Goal: Navigation & Orientation: Find specific page/section

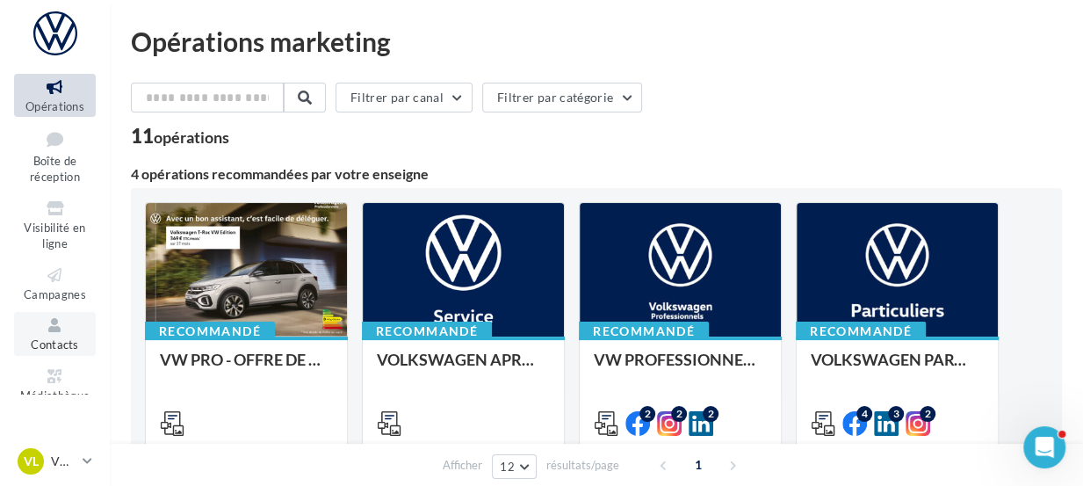
scroll to position [70, 0]
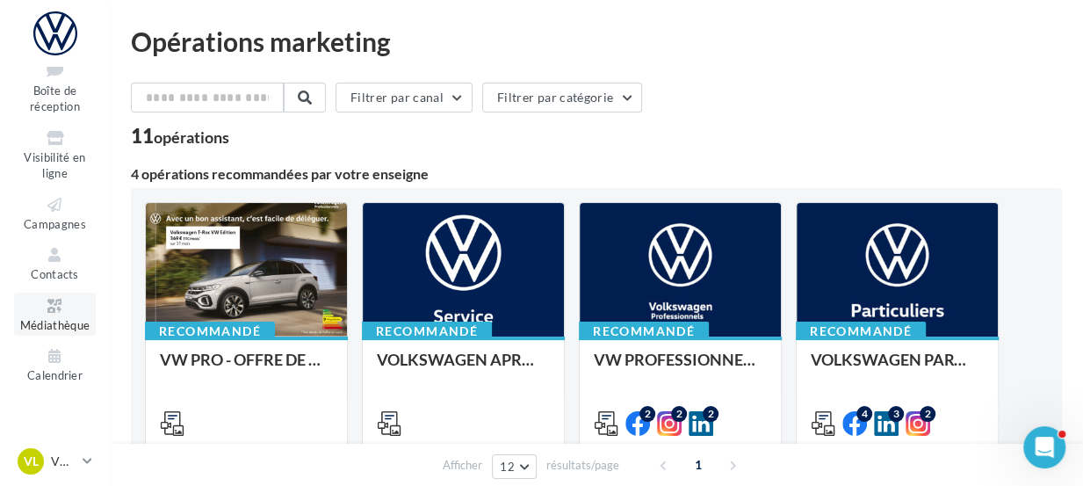
click at [67, 326] on span "Médiathèque" at bounding box center [55, 325] width 70 height 14
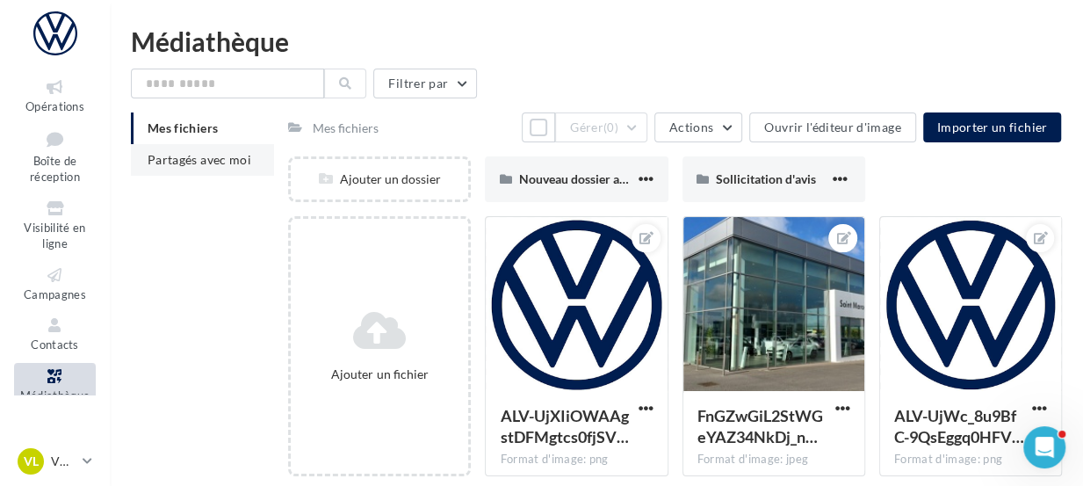
click at [207, 163] on span "Partagés avec moi" at bounding box center [200, 159] width 104 height 15
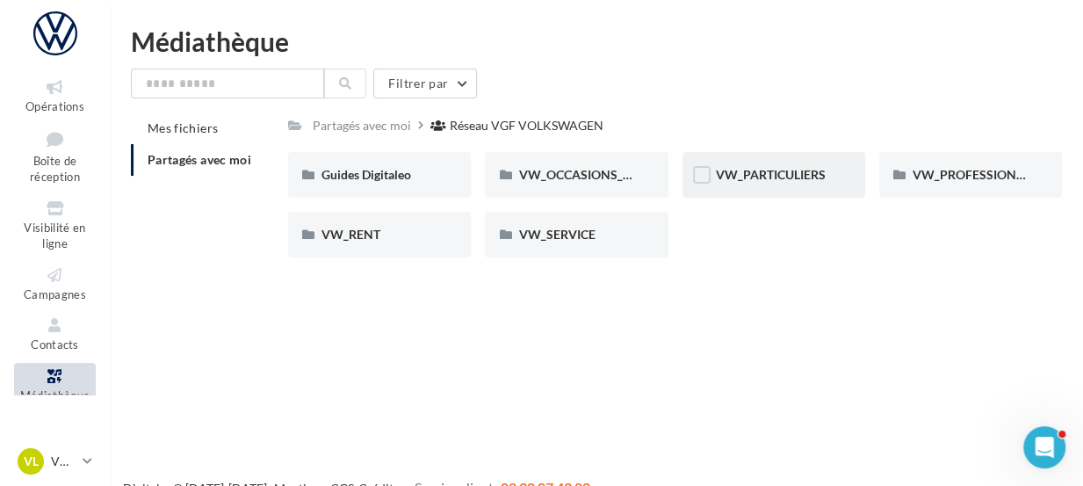
click at [830, 173] on div "VW_PARTICULIERS" at bounding box center [774, 175] width 116 height 18
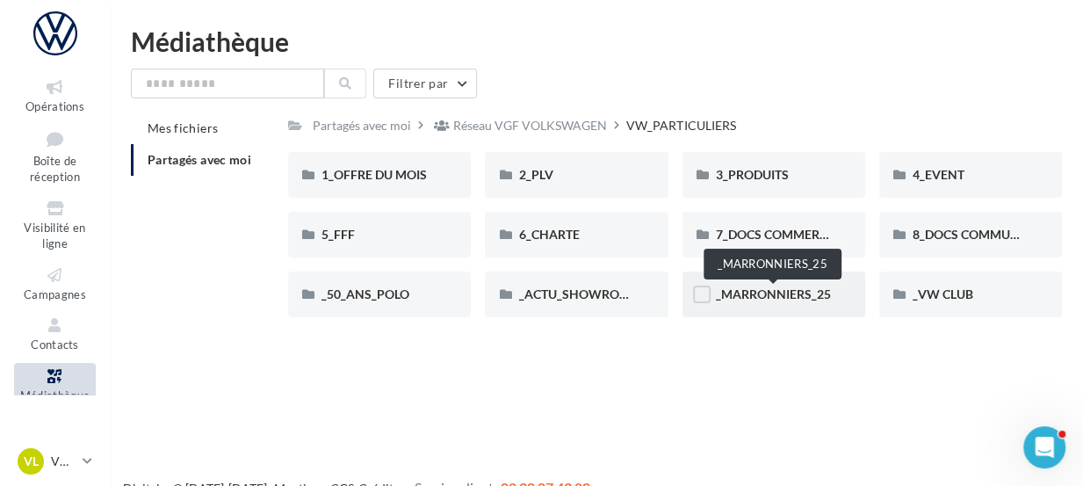
click at [794, 297] on span "_MARRONNIERS_25" at bounding box center [773, 293] width 115 height 15
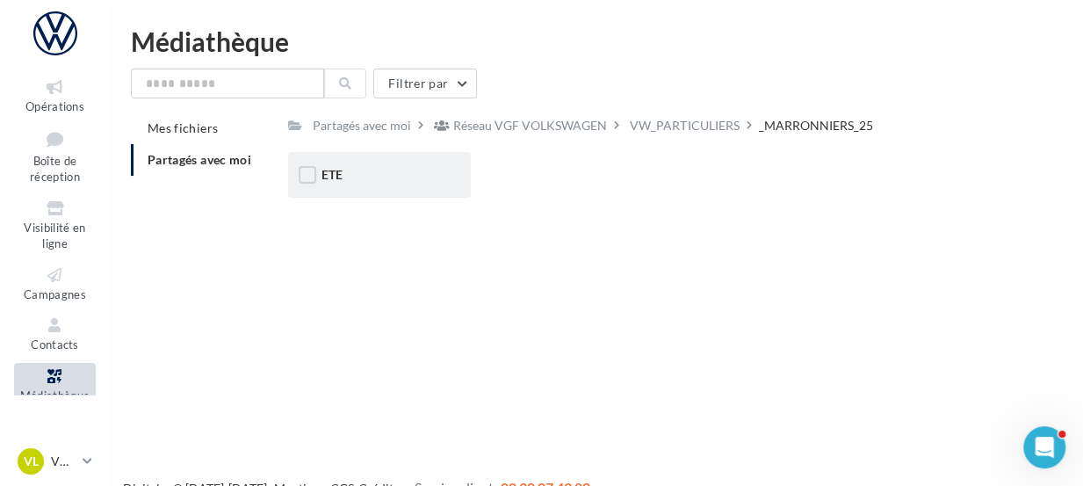
click at [419, 190] on div "ETE" at bounding box center [379, 175] width 183 height 46
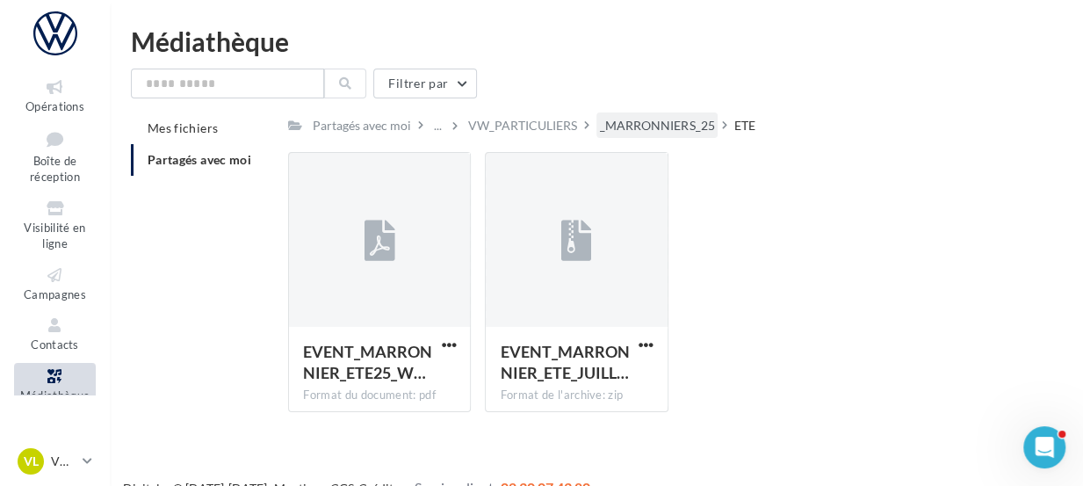
click at [650, 120] on div "_MARRONNIERS_25" at bounding box center [657, 126] width 114 height 18
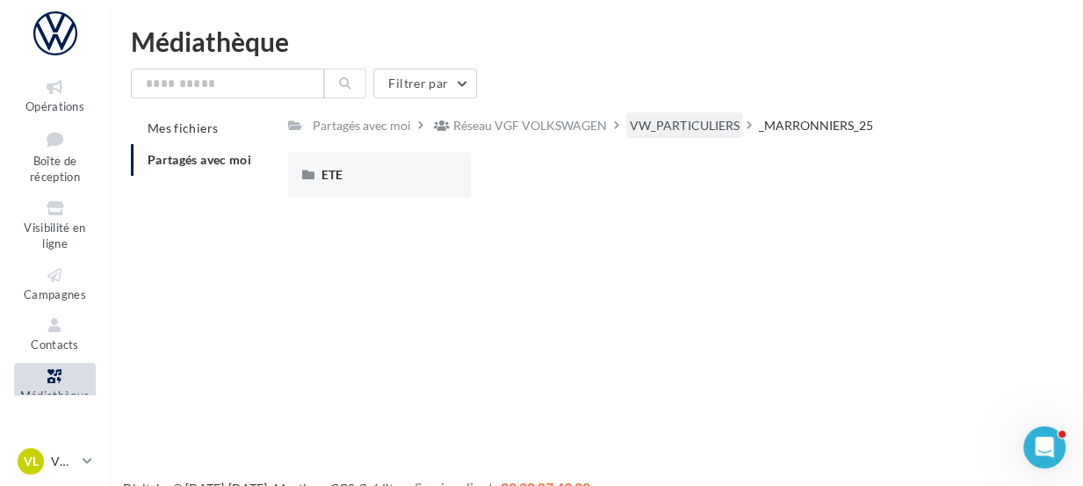
click at [678, 121] on div "VW_PARTICULIERS" at bounding box center [684, 126] width 109 height 18
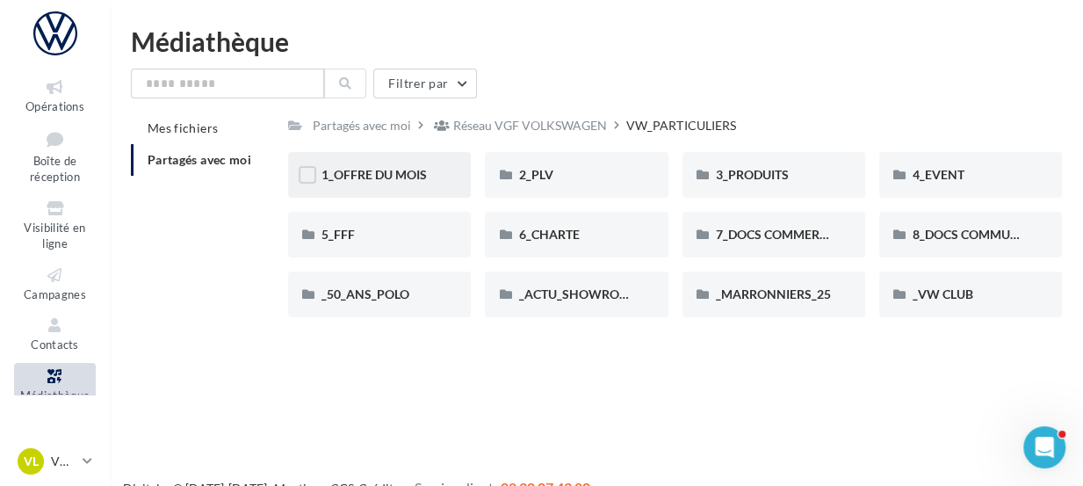
click at [445, 182] on div "1_OFFRE DU MOIS" at bounding box center [379, 175] width 183 height 46
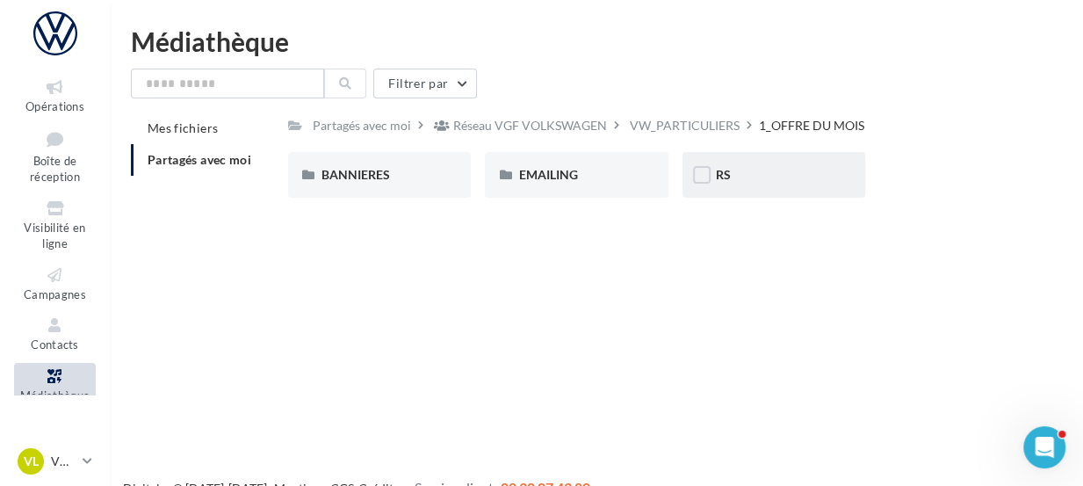
click at [732, 182] on div "RS" at bounding box center [774, 175] width 116 height 18
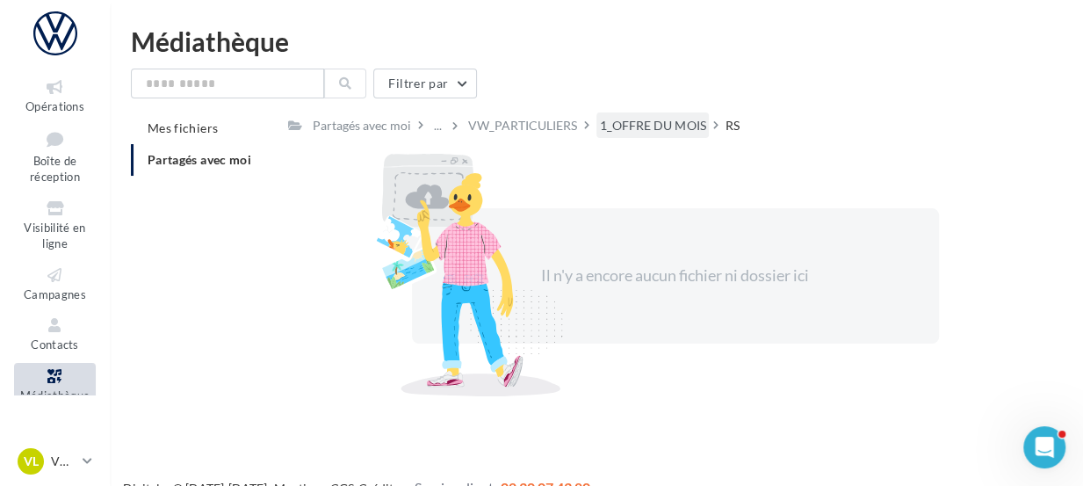
click at [651, 131] on div "1_OFFRE DU MOIS" at bounding box center [652, 126] width 105 height 18
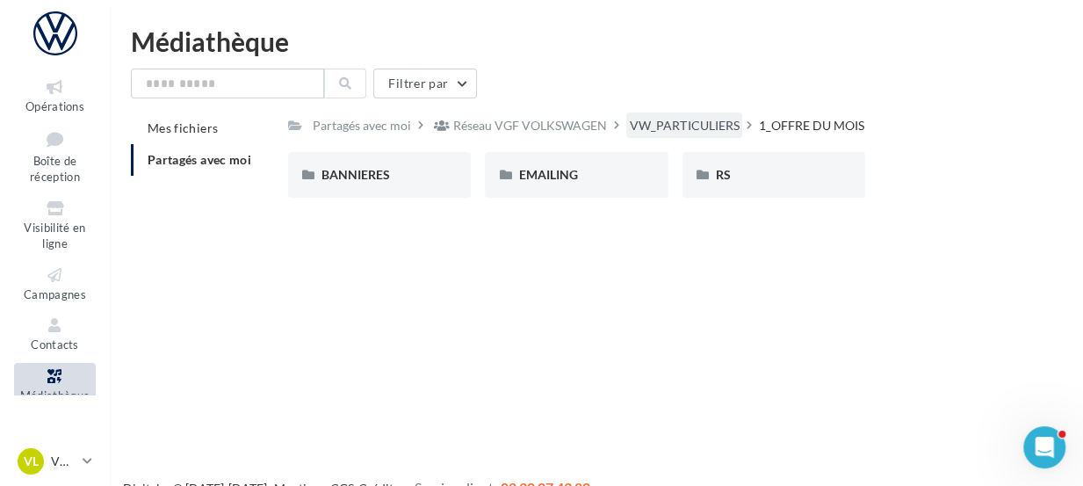
click at [630, 131] on div "VW_PARTICULIERS" at bounding box center [684, 126] width 109 height 18
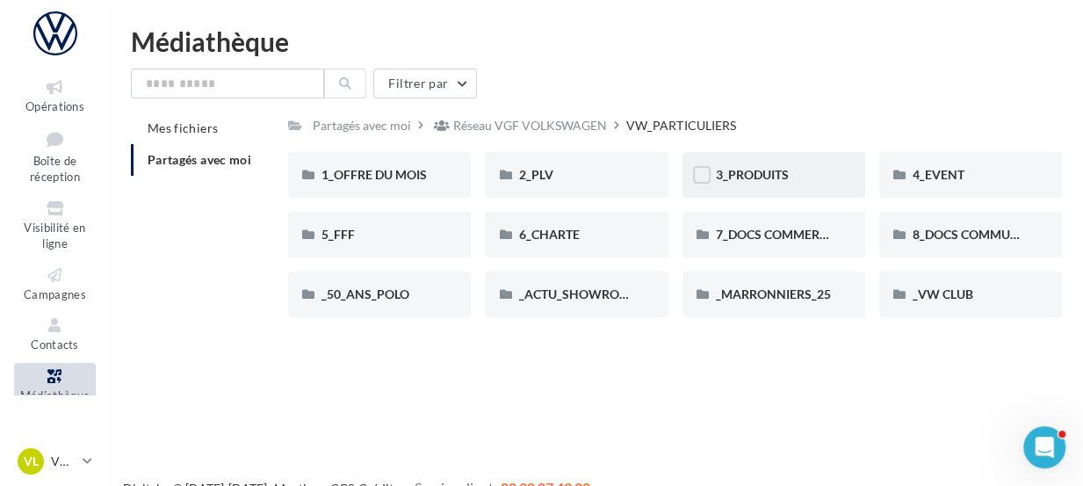
click at [816, 180] on div "3_PRODUITS" at bounding box center [774, 175] width 116 height 18
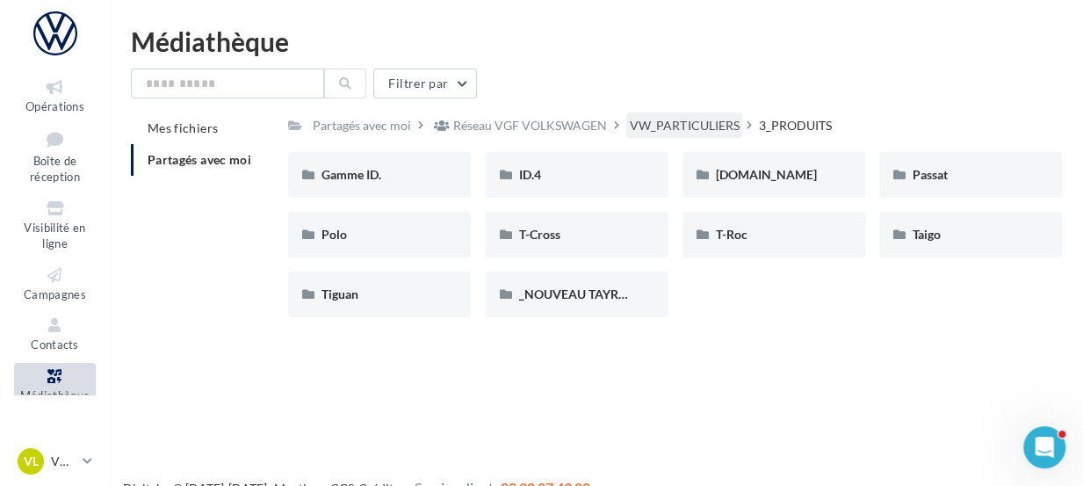
click at [687, 127] on div "VW_PARTICULIERS" at bounding box center [684, 126] width 109 height 18
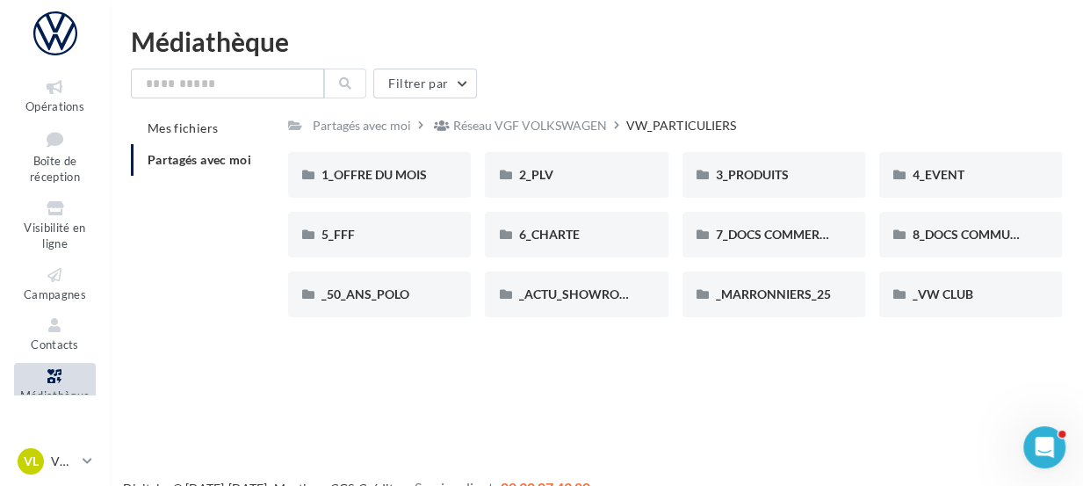
click at [687, 127] on div "VW_PARTICULIERS" at bounding box center [681, 126] width 109 height 18
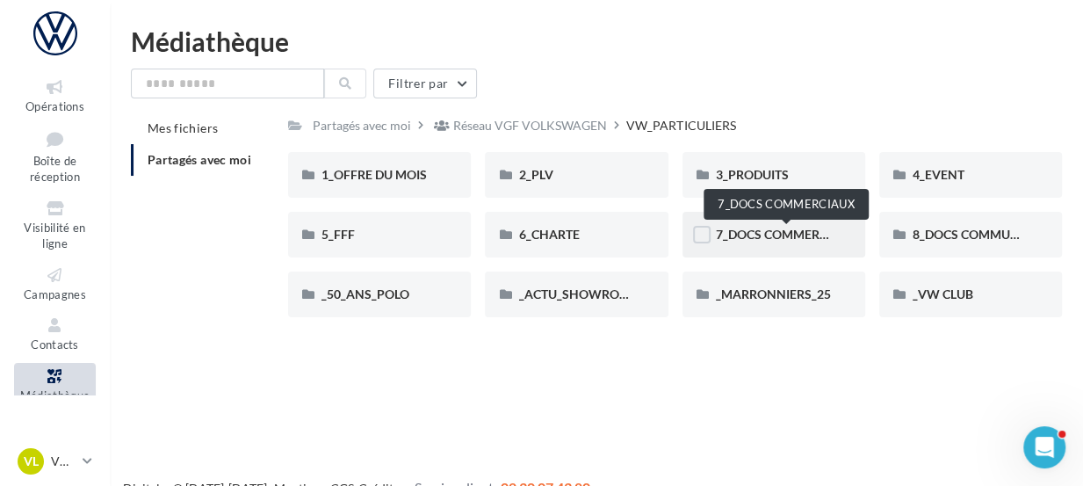
click at [825, 229] on span "7_DOCS COMMERCIAUX" at bounding box center [786, 234] width 141 height 15
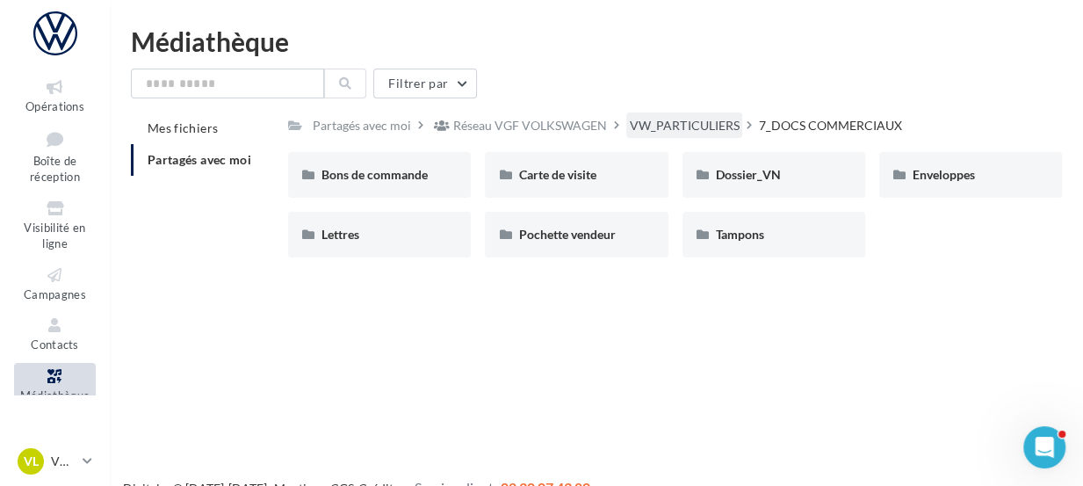
click at [729, 120] on div "VW_PARTICULIERS" at bounding box center [684, 126] width 109 height 18
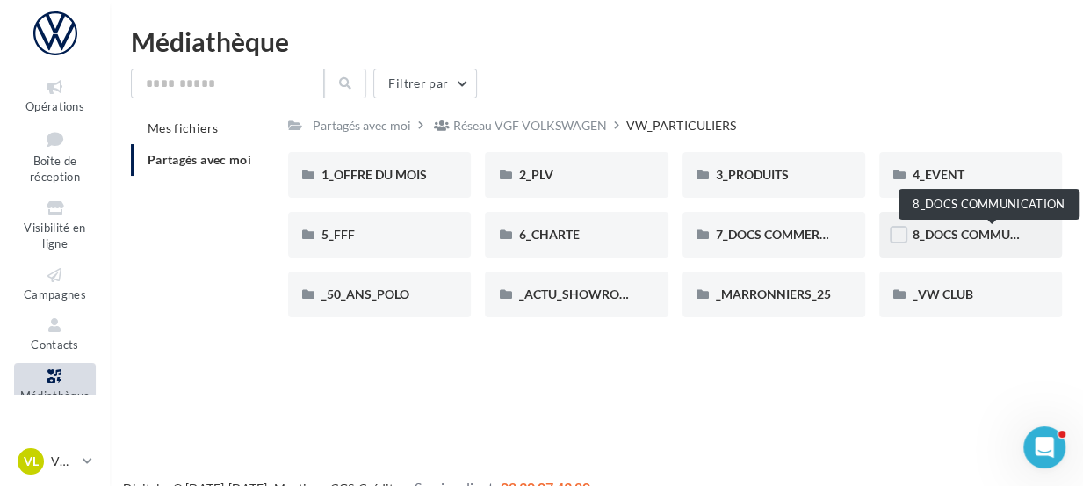
click at [938, 237] on span "8_DOCS COMMUNICATION" at bounding box center [991, 234] width 156 height 15
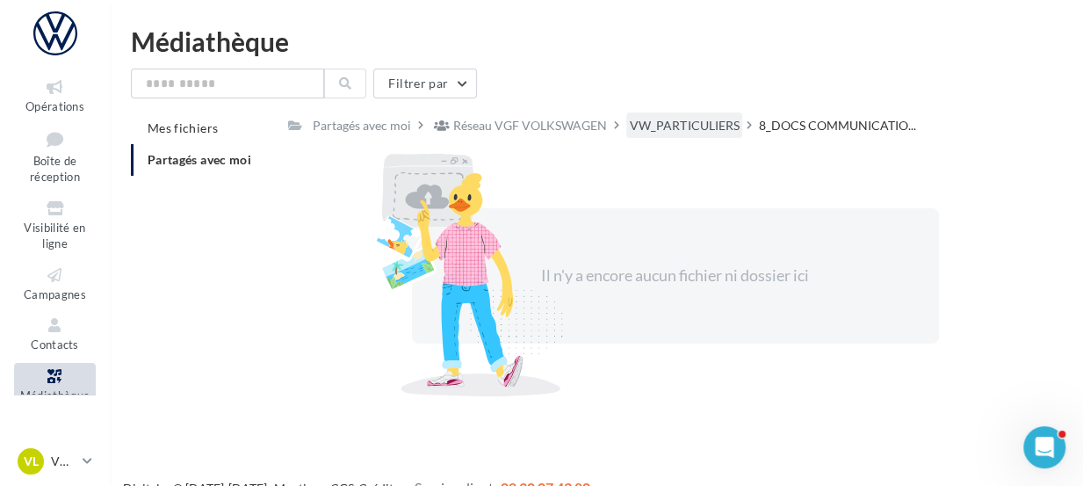
click at [695, 121] on div "VW_PARTICULIERS" at bounding box center [684, 126] width 109 height 18
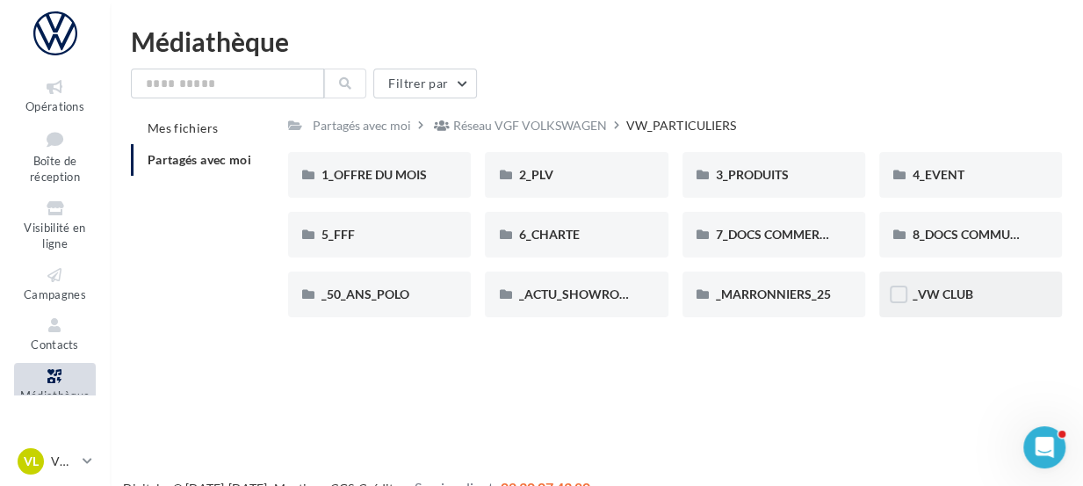
click at [994, 297] on div "_VW CLUB" at bounding box center [971, 295] width 116 height 18
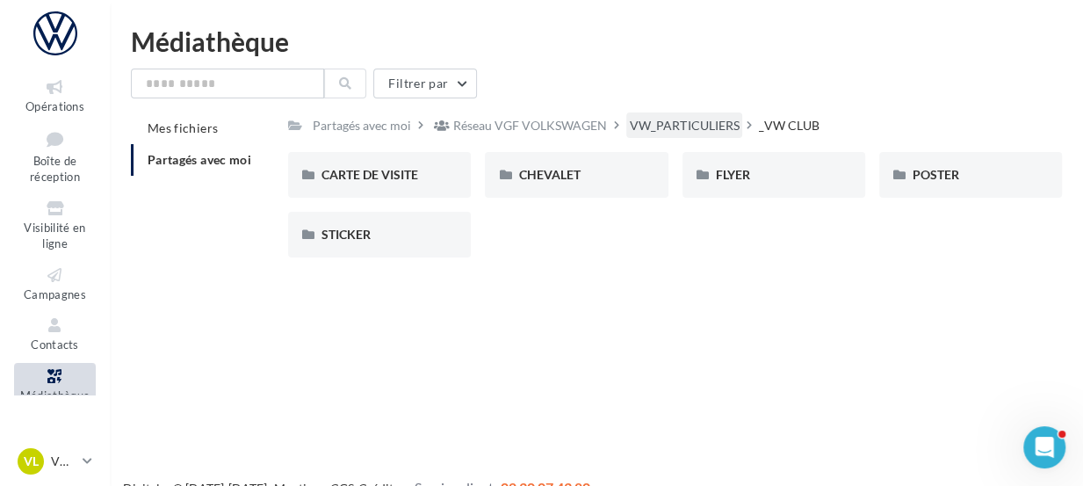
click at [713, 117] on div "VW_PARTICULIERS" at bounding box center [684, 126] width 109 height 18
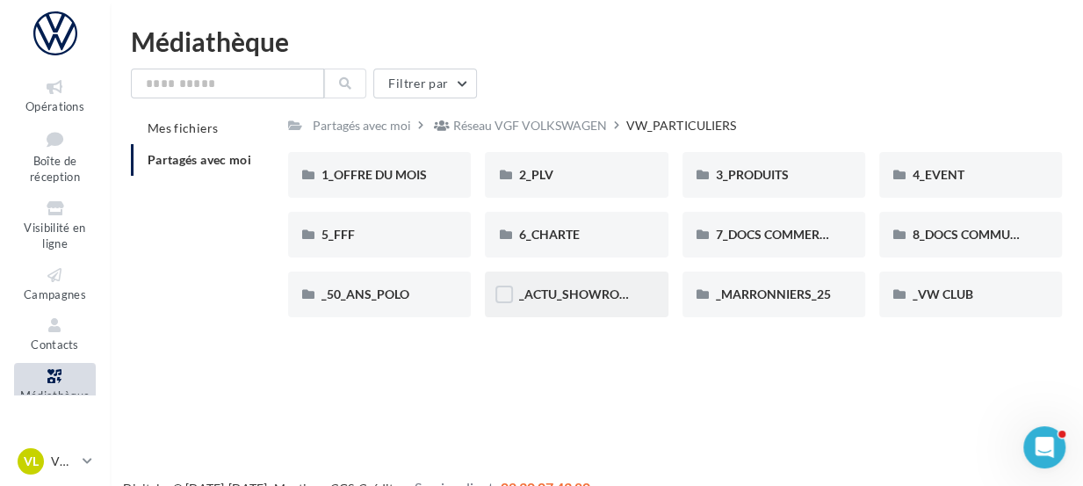
click at [649, 292] on div "_ACTU_SHOWROOM" at bounding box center [576, 295] width 183 height 46
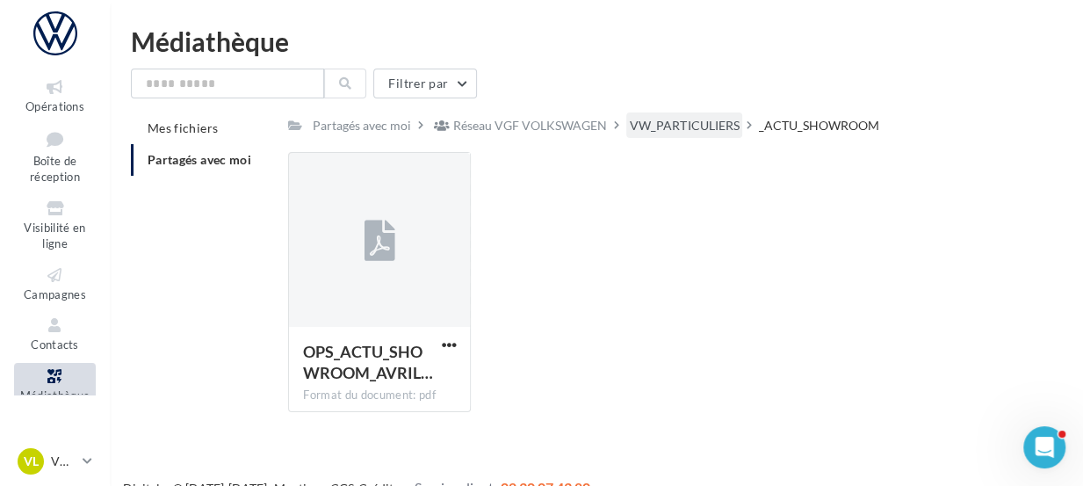
click at [724, 125] on div "VW_PARTICULIERS" at bounding box center [684, 126] width 109 height 18
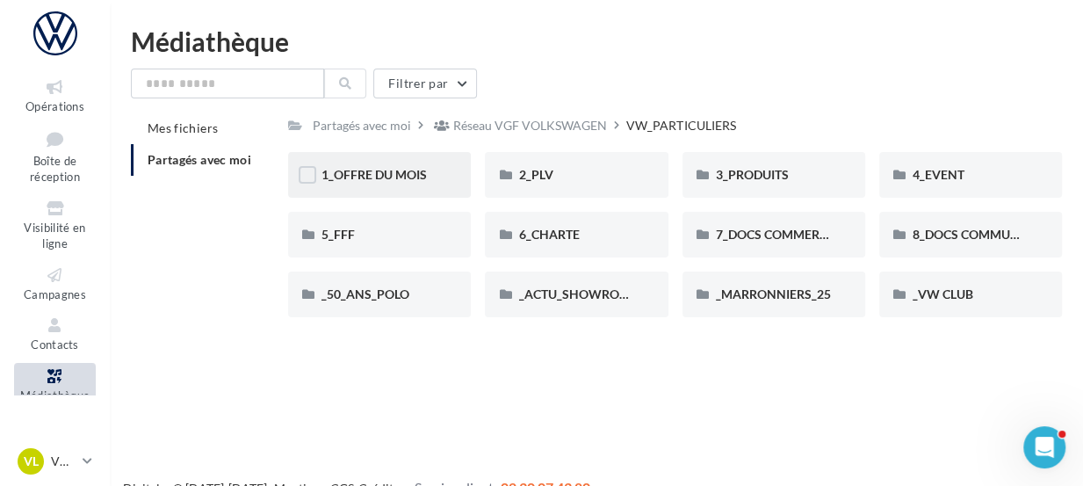
click at [459, 178] on div "1_OFFRE DU MOIS" at bounding box center [379, 175] width 183 height 46
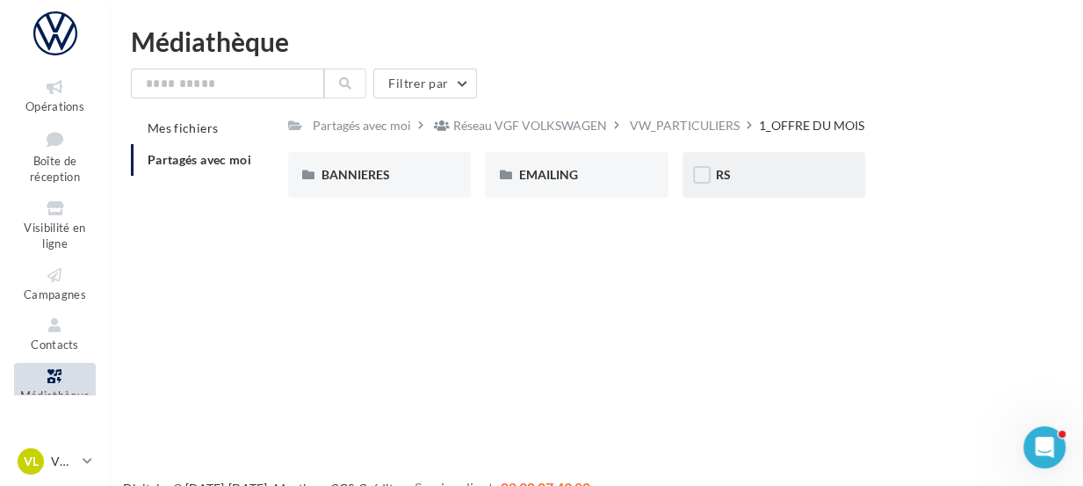
click at [751, 178] on div "RS" at bounding box center [774, 175] width 116 height 18
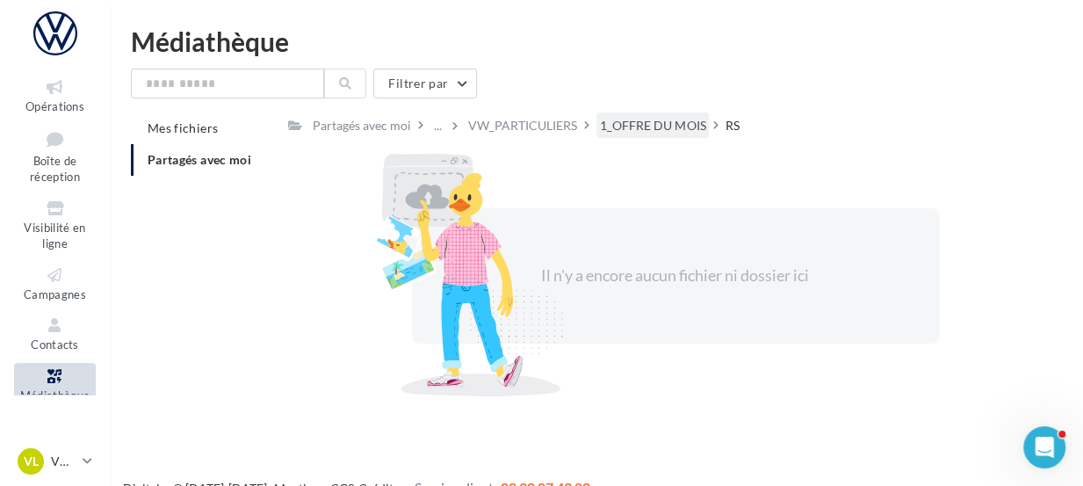
click at [682, 129] on div "1_OFFRE DU MOIS" at bounding box center [652, 126] width 105 height 18
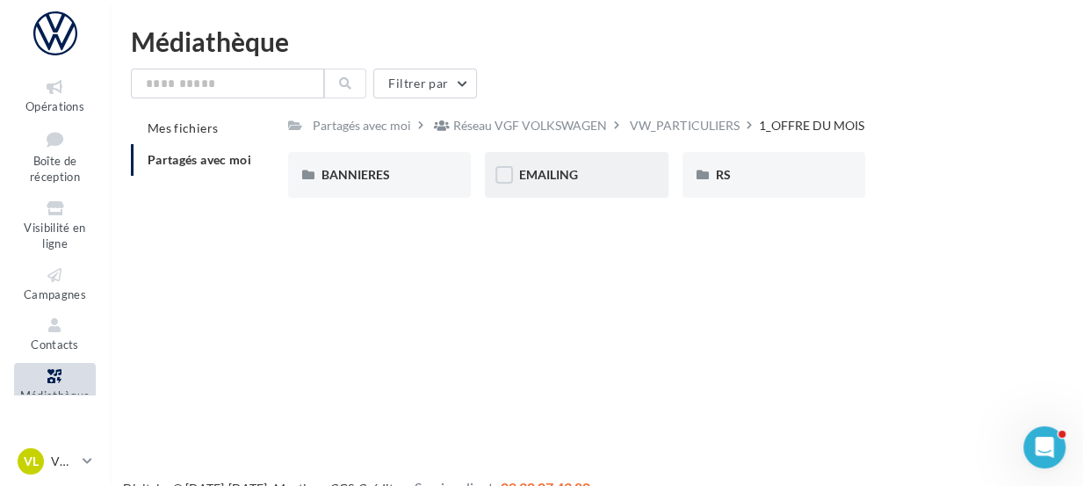
click at [632, 159] on div "EMAILING" at bounding box center [576, 175] width 183 height 46
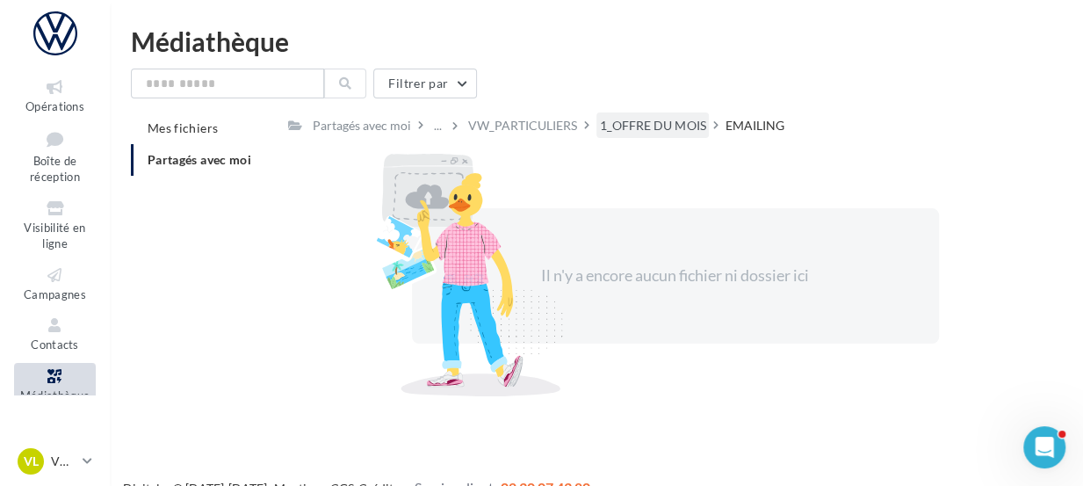
click at [660, 126] on div "1_OFFRE DU MOIS" at bounding box center [652, 126] width 105 height 18
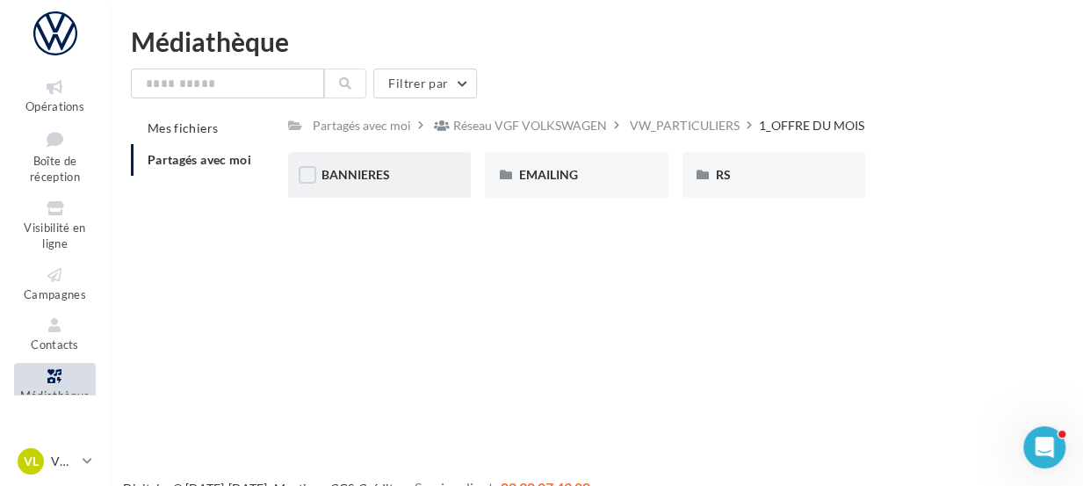
click at [426, 182] on div "BANNIERES" at bounding box center [380, 175] width 116 height 18
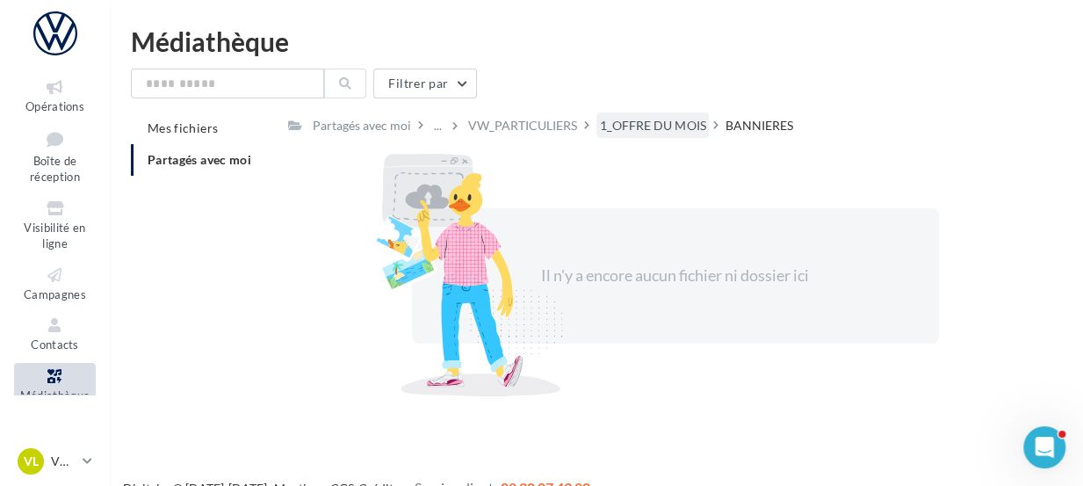
click at [631, 120] on div "1_OFFRE DU MOIS" at bounding box center [652, 126] width 105 height 18
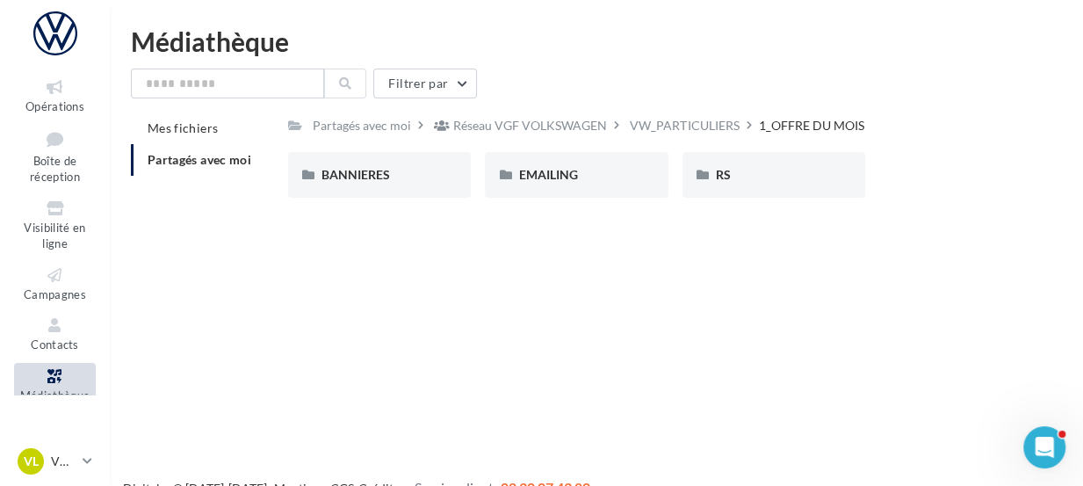
click at [631, 120] on div "VW_PARTICULIERS" at bounding box center [684, 126] width 109 height 18
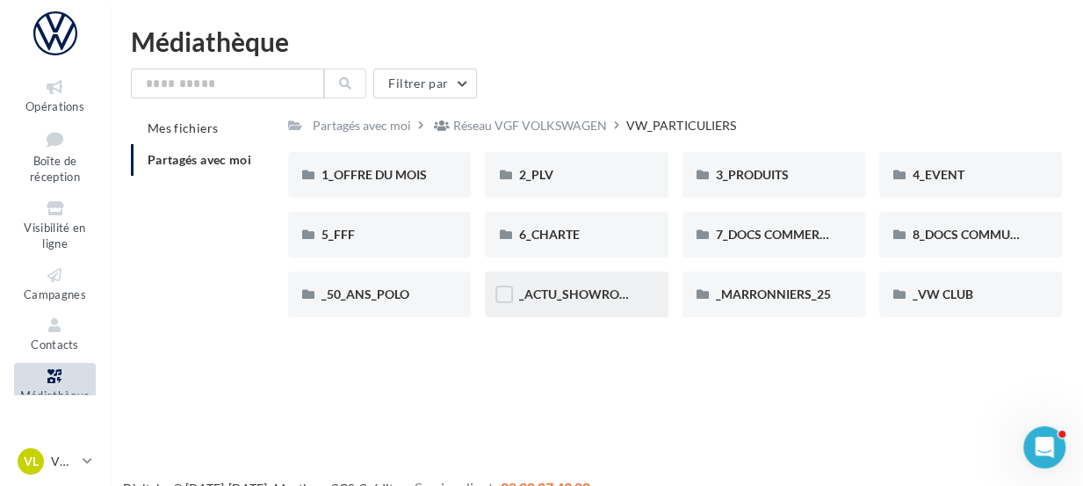
click at [651, 290] on div "_ACTU_SHOWROOM" at bounding box center [576, 295] width 183 height 46
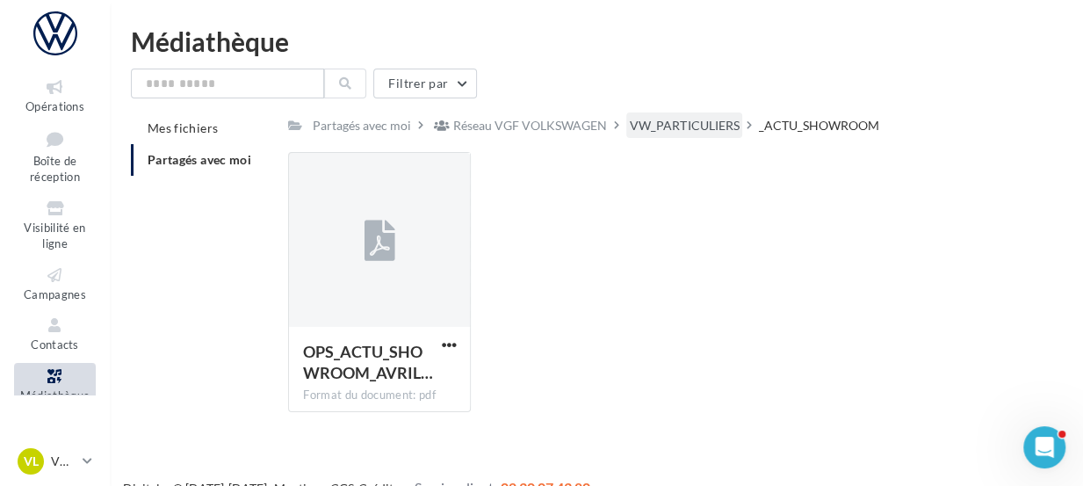
click at [699, 121] on div "VW_PARTICULIERS" at bounding box center [684, 126] width 109 height 18
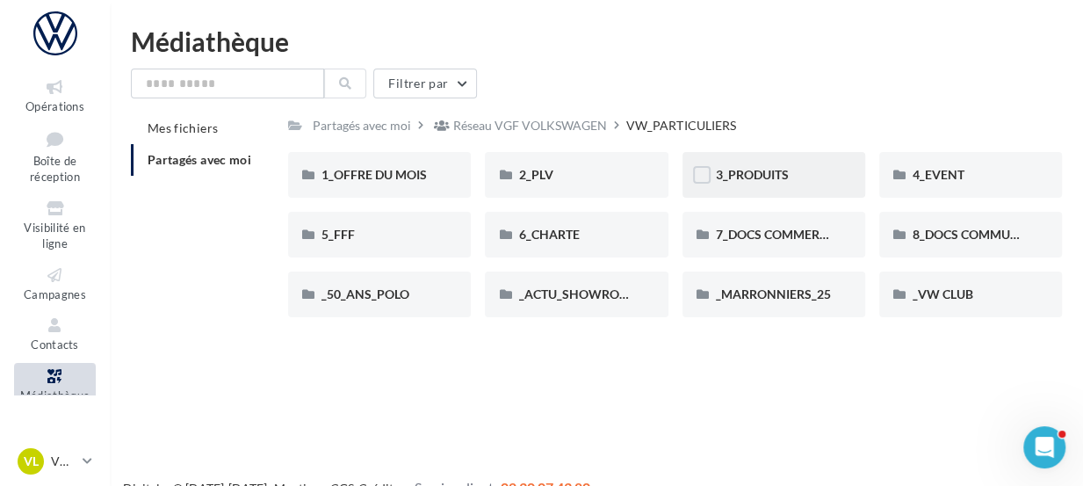
click at [823, 170] on div "3_PRODUITS" at bounding box center [774, 175] width 116 height 18
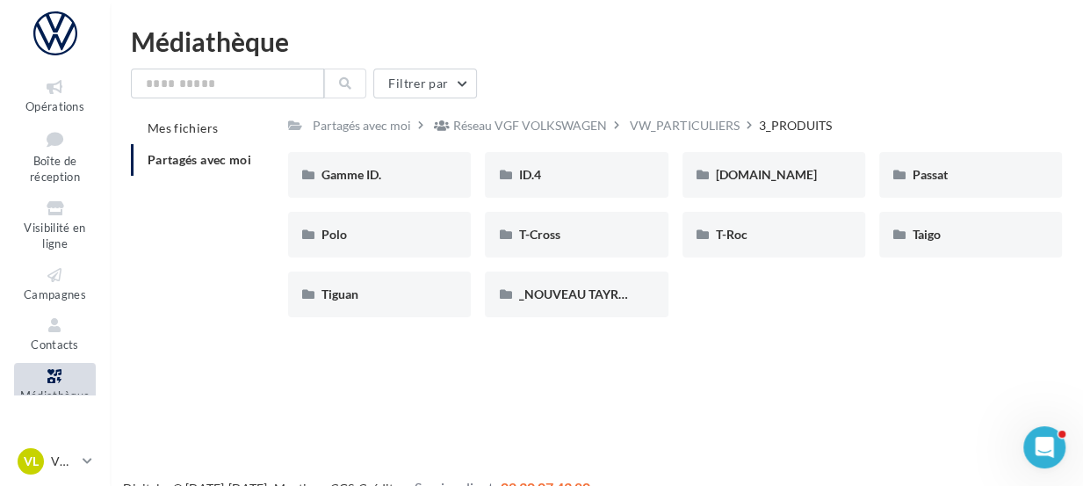
click at [934, 40] on div "Médiathèque" at bounding box center [596, 41] width 931 height 26
click at [784, 242] on div "T-Roc" at bounding box center [774, 235] width 116 height 18
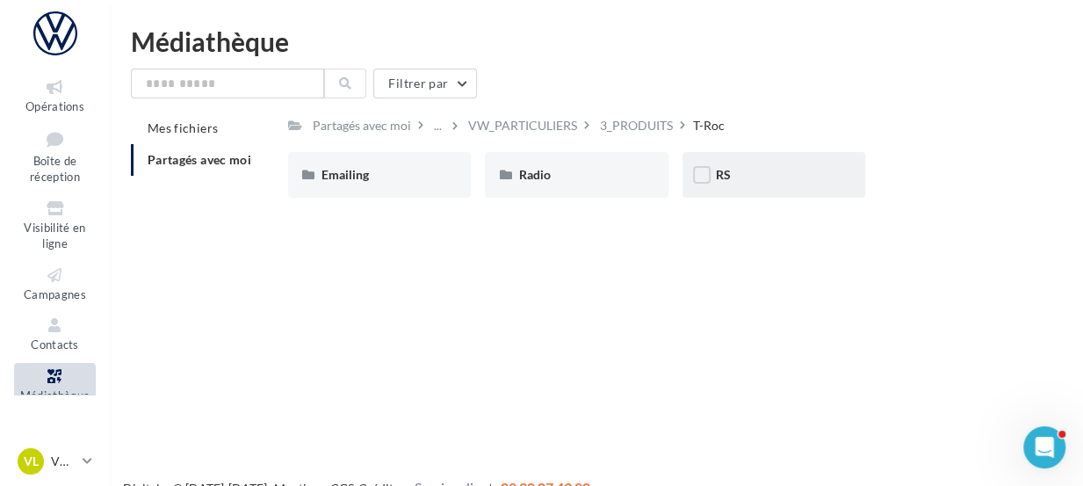
click at [780, 182] on div "RS" at bounding box center [774, 175] width 116 height 18
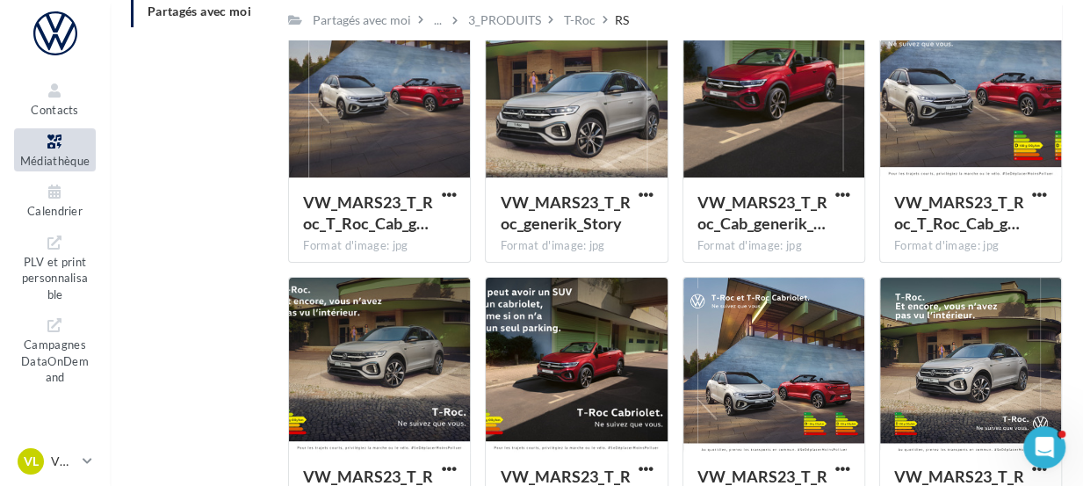
scroll to position [149, 0]
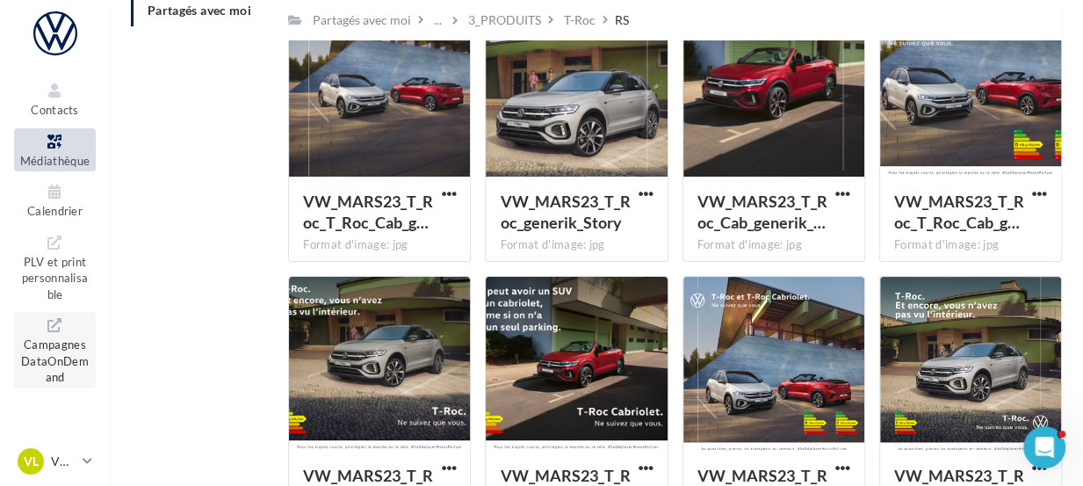
click at [44, 343] on span "Campagnes DataOnDemand" at bounding box center [55, 359] width 68 height 50
click at [71, 343] on span "Campagnes DataOnDemand" at bounding box center [55, 359] width 68 height 50
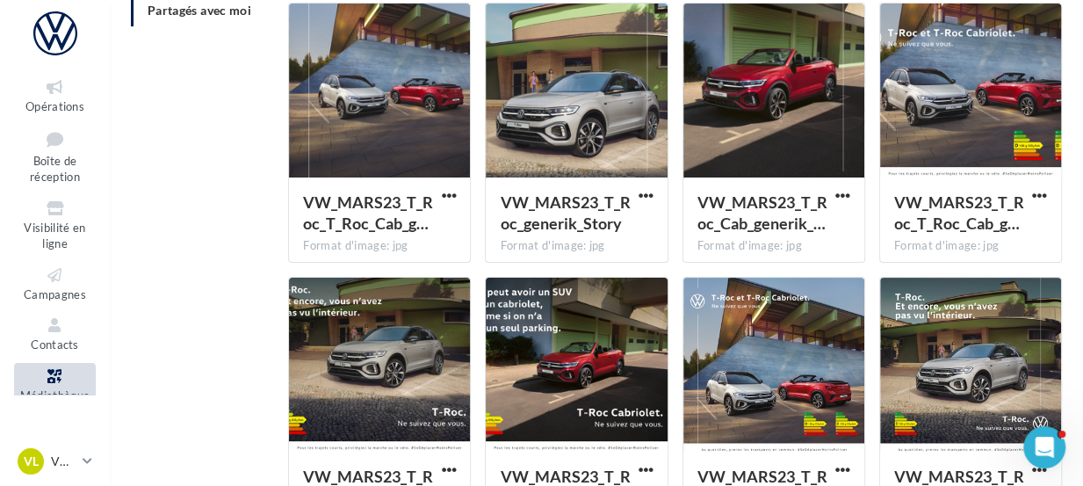
scroll to position [0, 0]
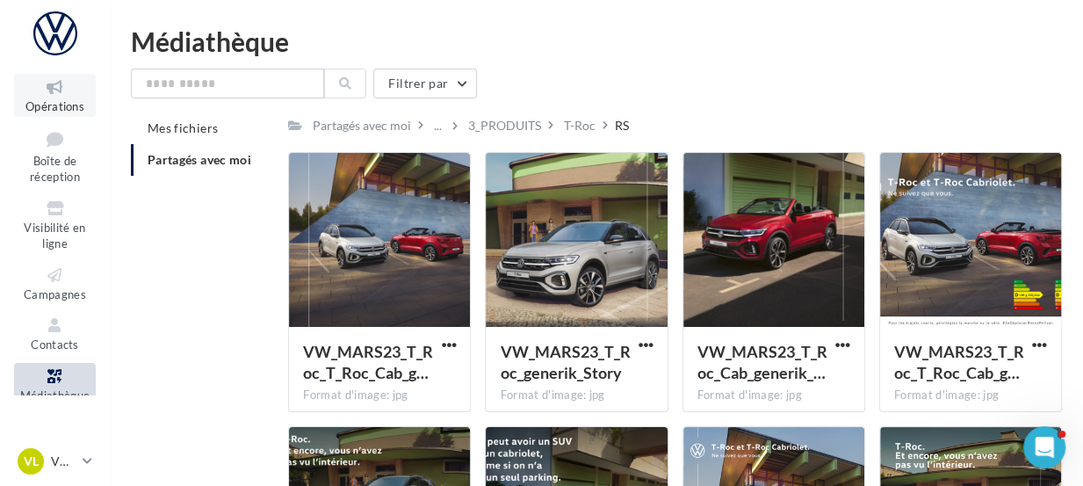
click at [48, 101] on span "Opérations" at bounding box center [54, 106] width 59 height 14
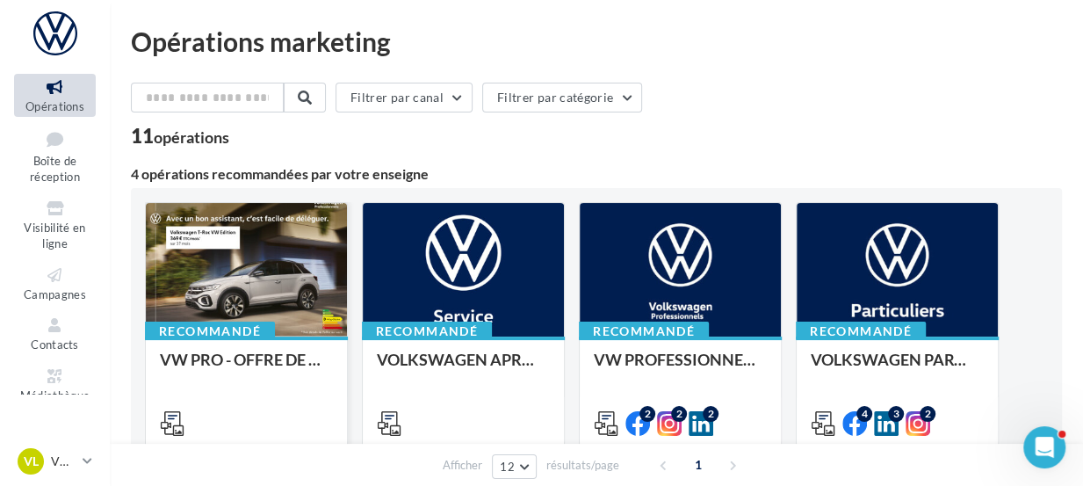
click at [270, 266] on div at bounding box center [246, 270] width 201 height 135
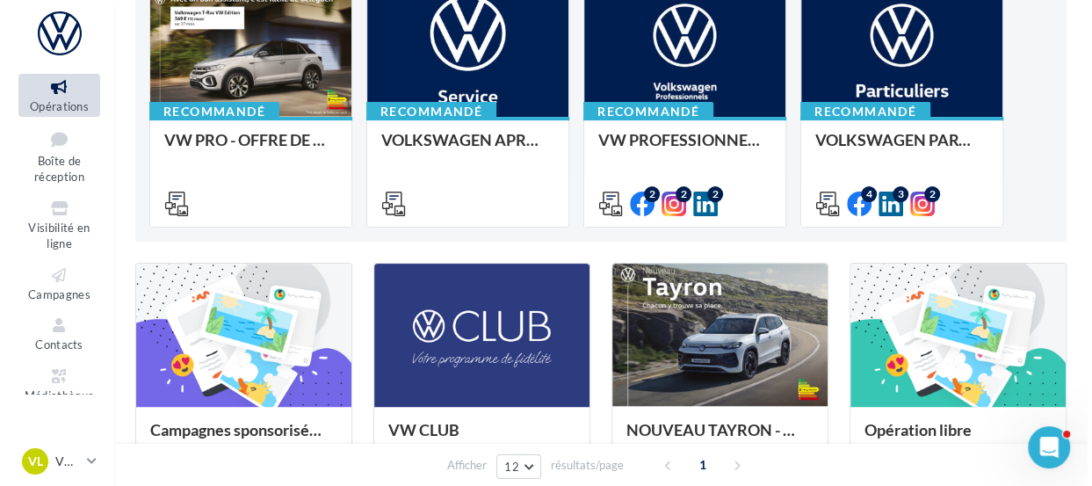
scroll to position [243, 0]
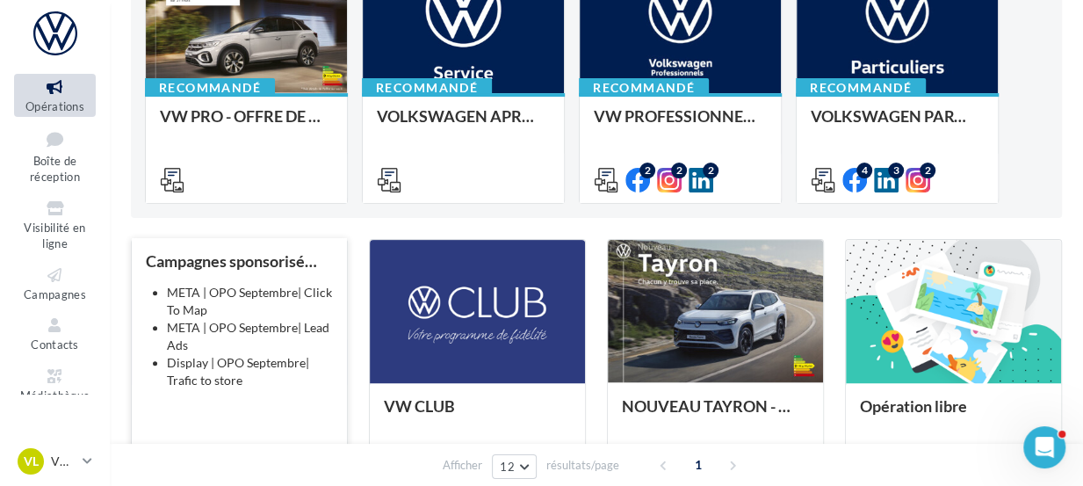
click at [272, 311] on li "META | OPO Septembre| Click To Map" at bounding box center [250, 301] width 166 height 35
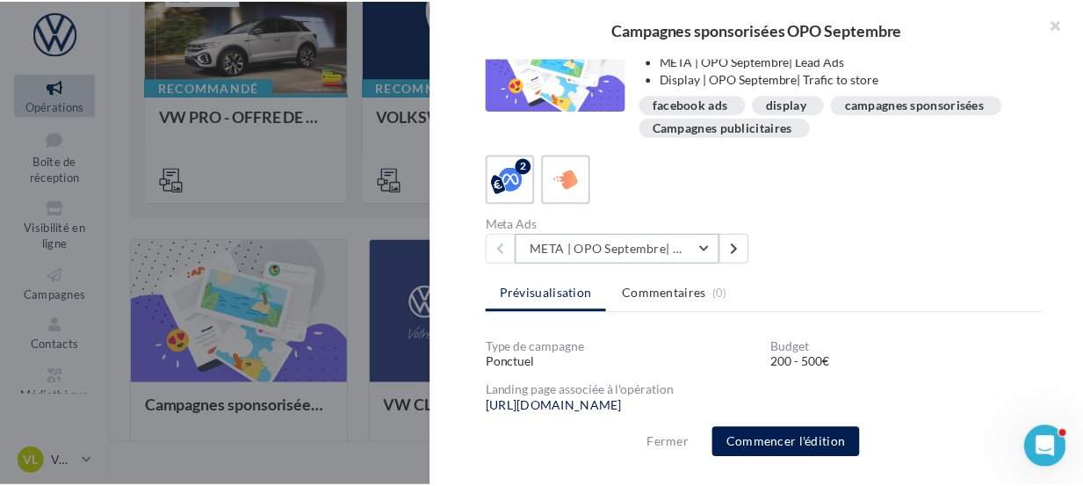
scroll to position [0, 0]
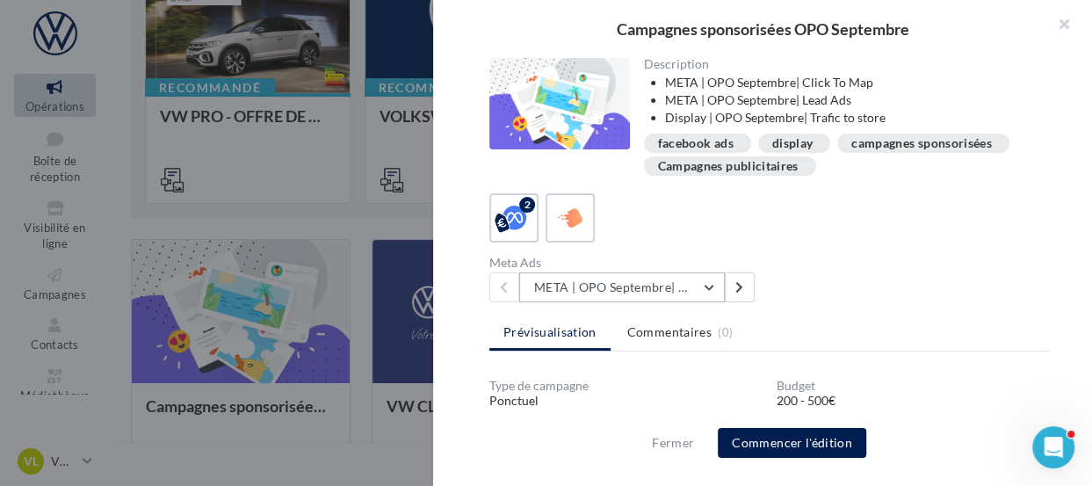
click at [709, 286] on button "META | OPO Septembre| Click To Map" at bounding box center [622, 287] width 206 height 30
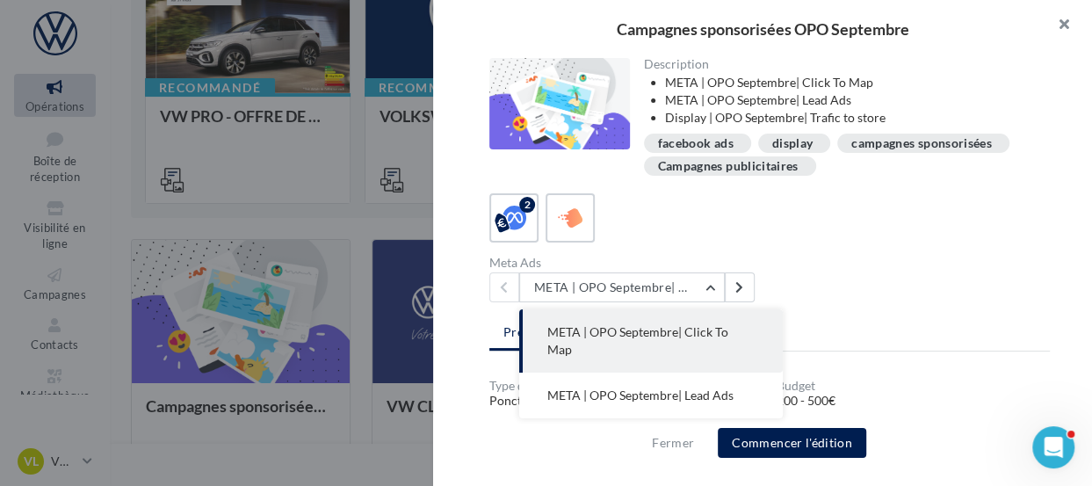
click at [1063, 26] on button "button" at bounding box center [1057, 26] width 70 height 53
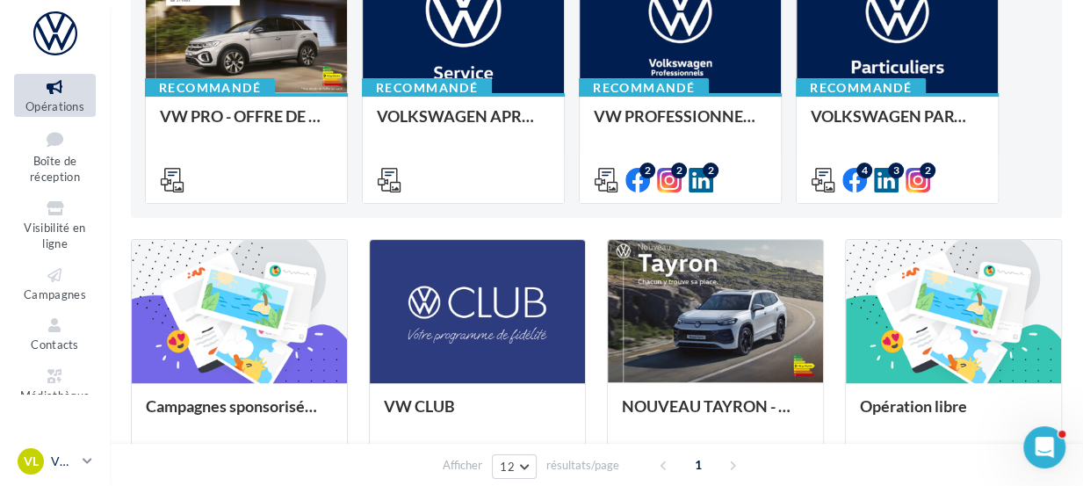
click at [90, 457] on icon at bounding box center [88, 460] width 10 height 15
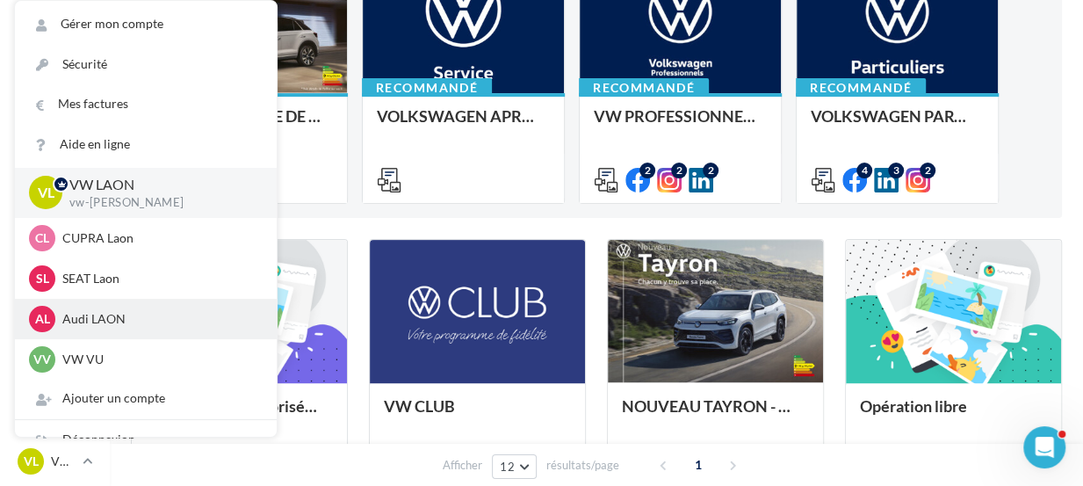
click at [92, 327] on p "Audi LAON" at bounding box center [158, 319] width 193 height 18
